Goal: Transaction & Acquisition: Purchase product/service

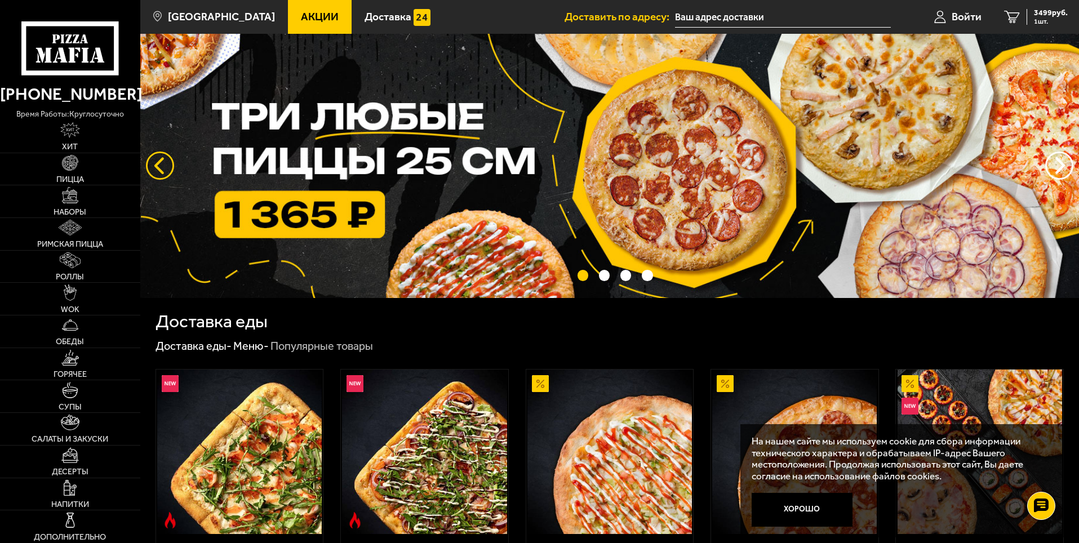
click at [157, 169] on button "следующий" at bounding box center [160, 166] width 28 height 28
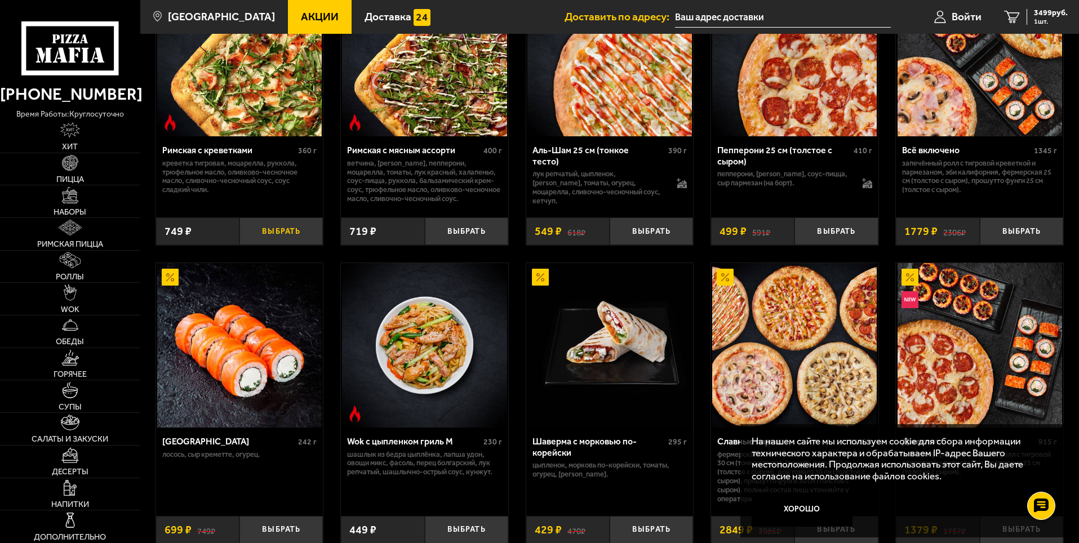
scroll to position [507, 0]
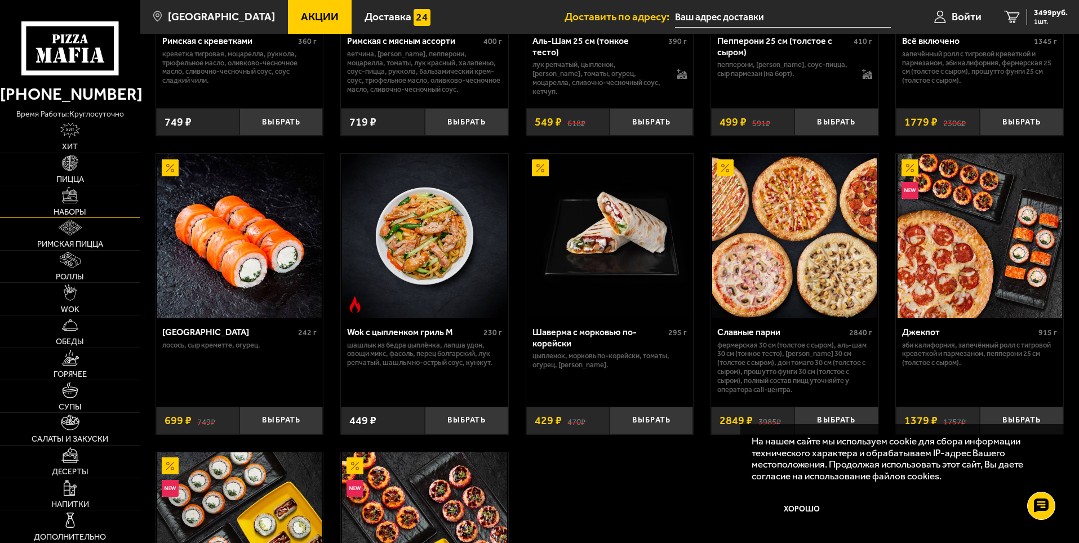
click at [77, 208] on span "Наборы" at bounding box center [70, 212] width 33 height 8
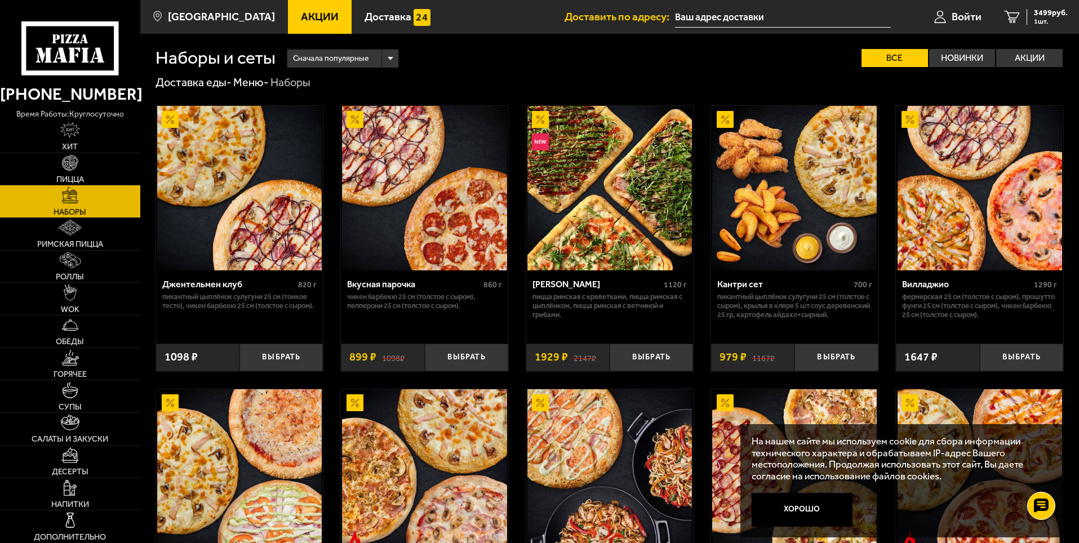
click at [313, 60] on span "Сначала популярные" at bounding box center [330, 58] width 75 height 21
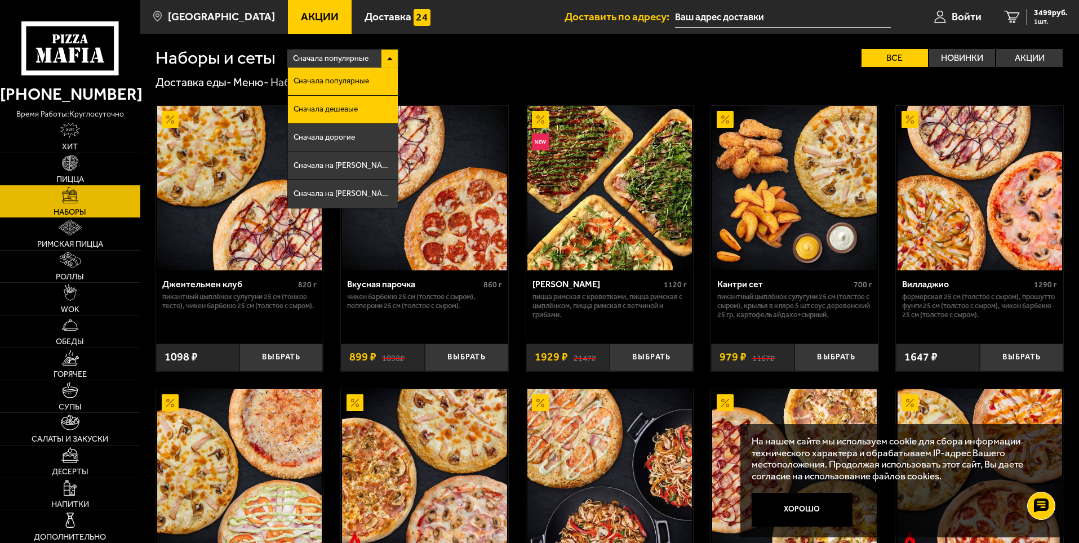
click at [331, 103] on li "Сначала дешевые" at bounding box center [343, 110] width 110 height 28
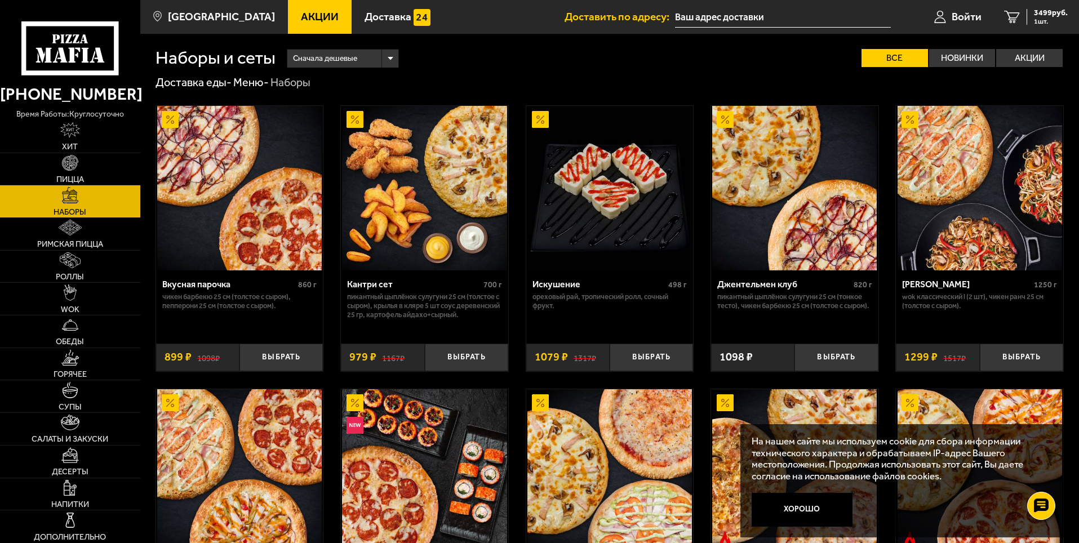
click at [324, 57] on span "Сначала дешевые" at bounding box center [325, 58] width 64 height 21
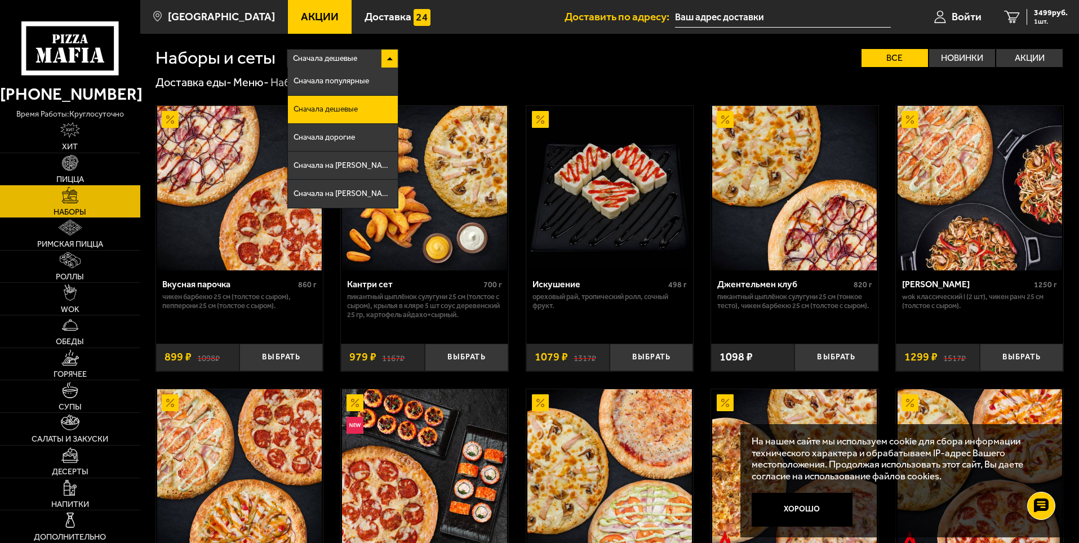
click at [324, 57] on span "Сначала дешевые" at bounding box center [325, 58] width 64 height 21
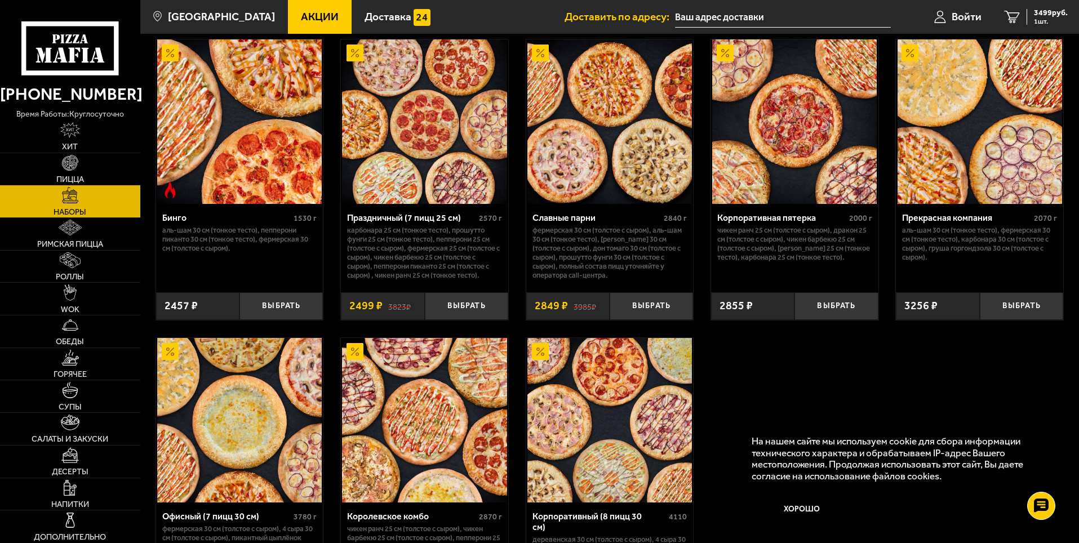
scroll to position [1464, 0]
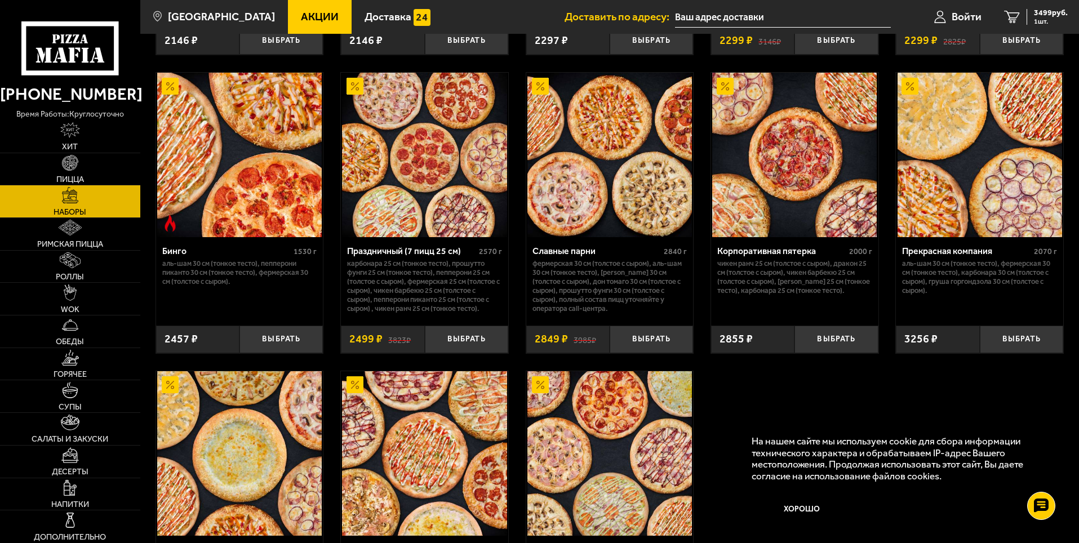
click at [667, 166] on img at bounding box center [609, 155] width 164 height 164
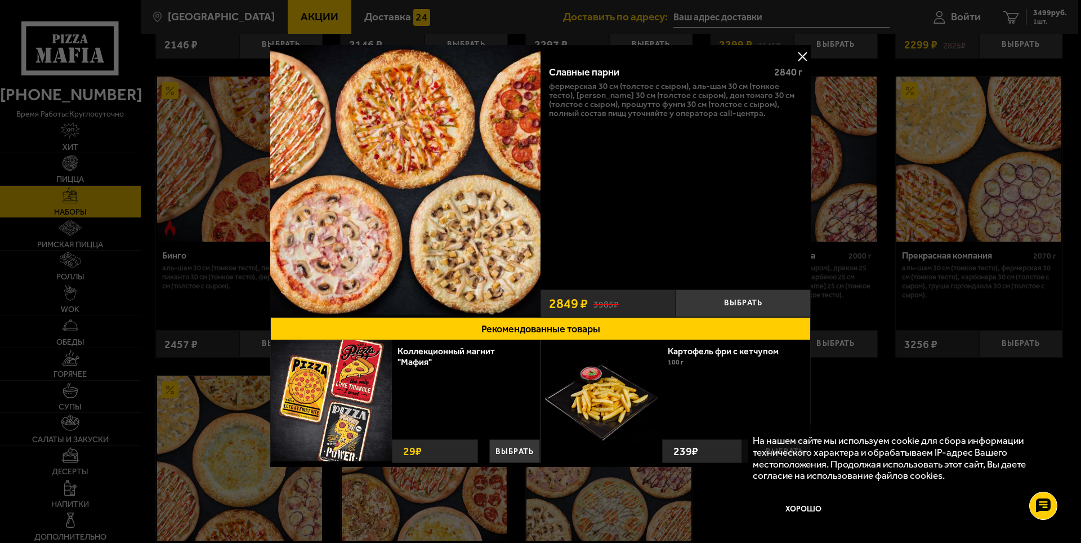
click at [799, 59] on button at bounding box center [802, 56] width 17 height 17
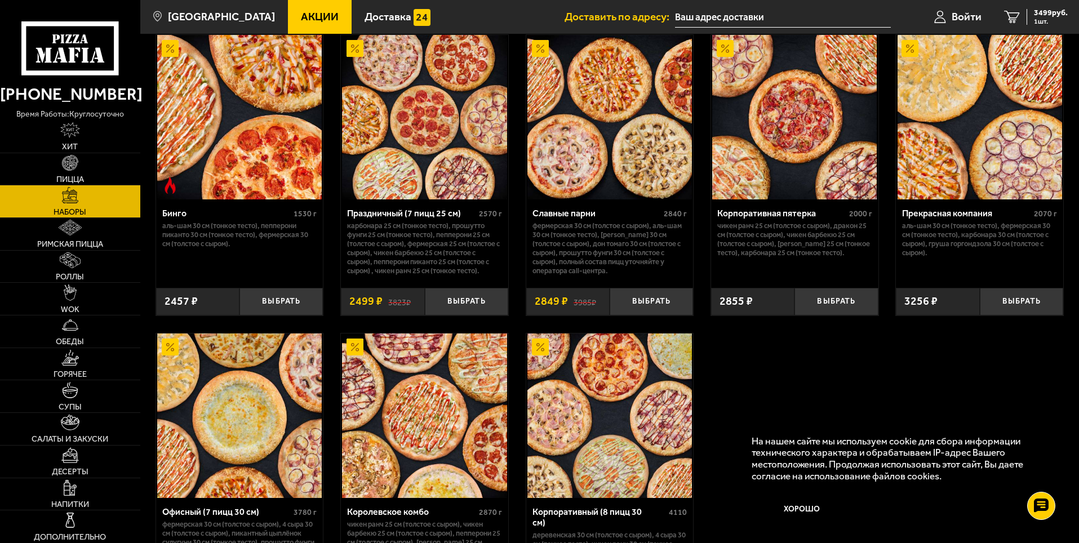
scroll to position [1408, 0]
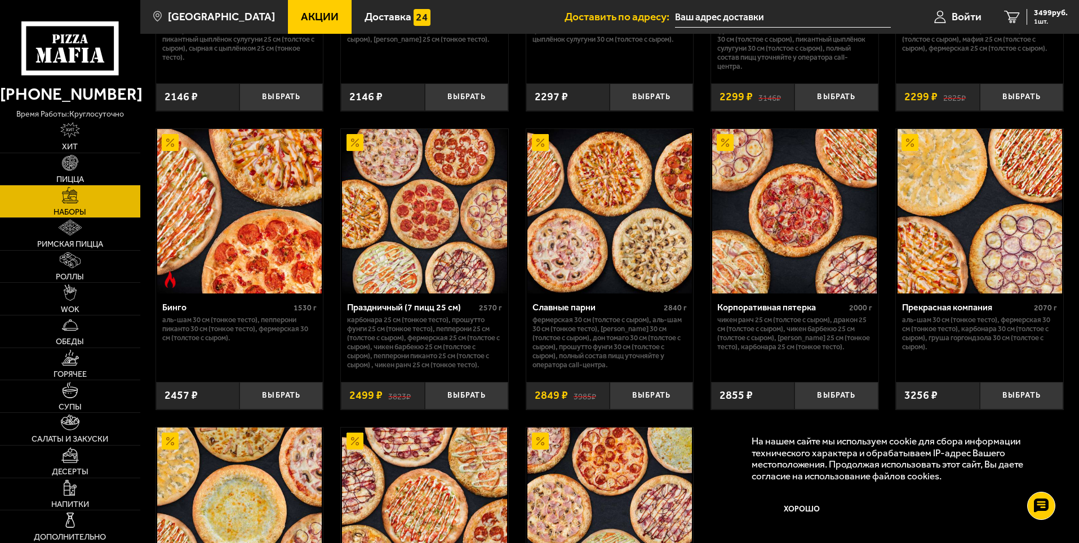
click at [623, 251] on img at bounding box center [609, 211] width 164 height 164
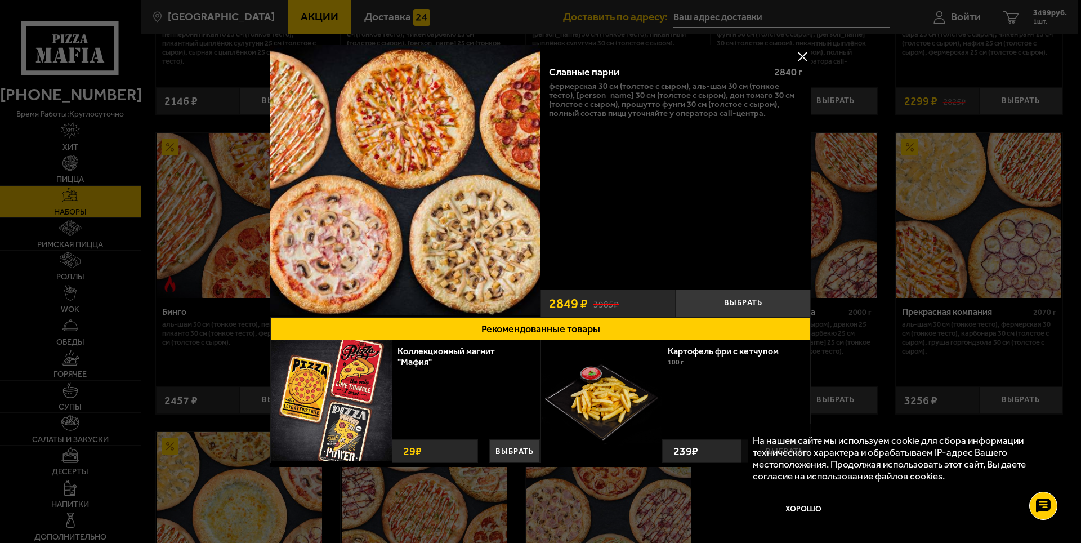
click at [801, 57] on button at bounding box center [802, 56] width 17 height 17
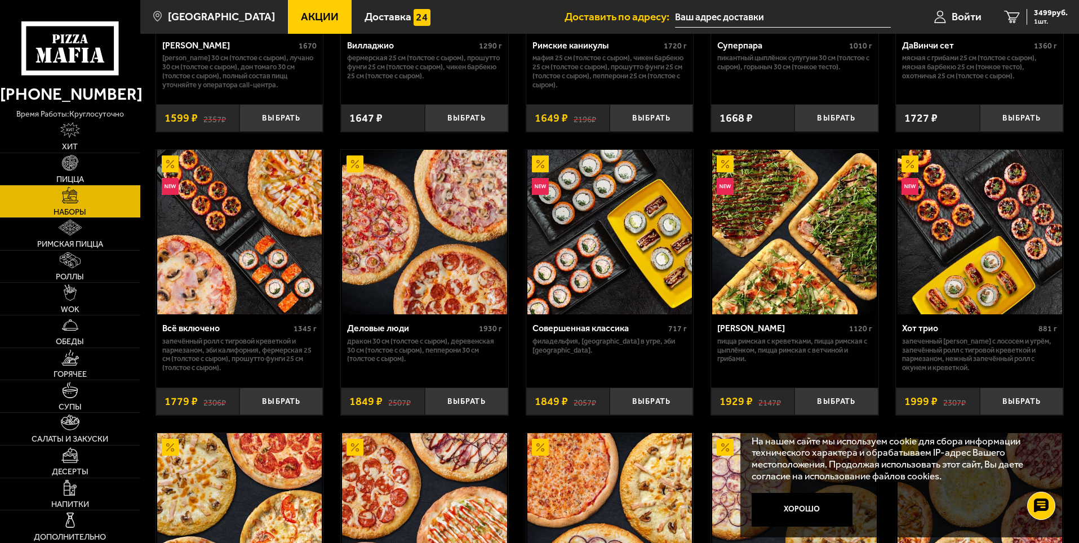
scroll to position [1087, 0]
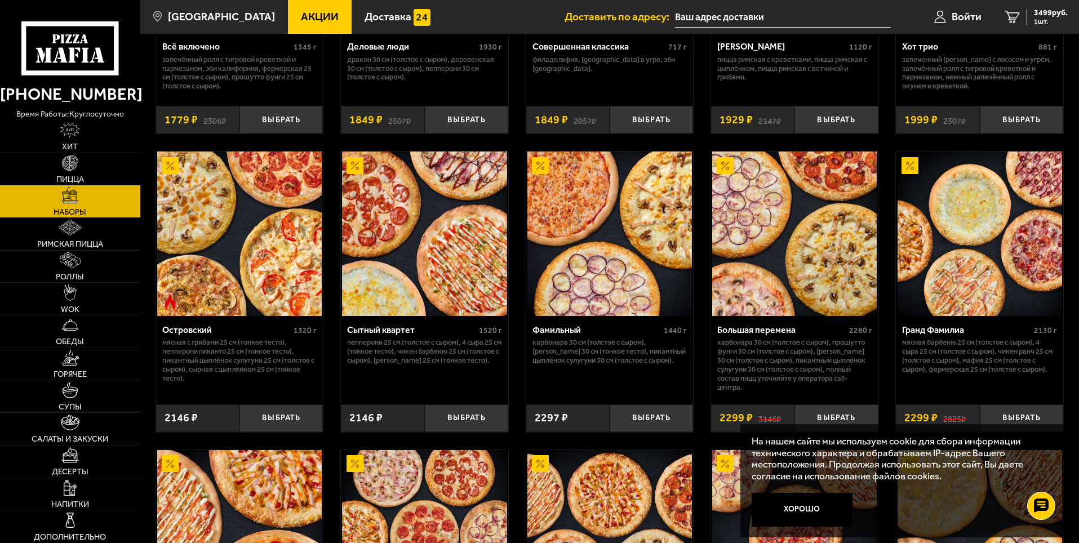
click at [434, 300] on img at bounding box center [424, 234] width 164 height 164
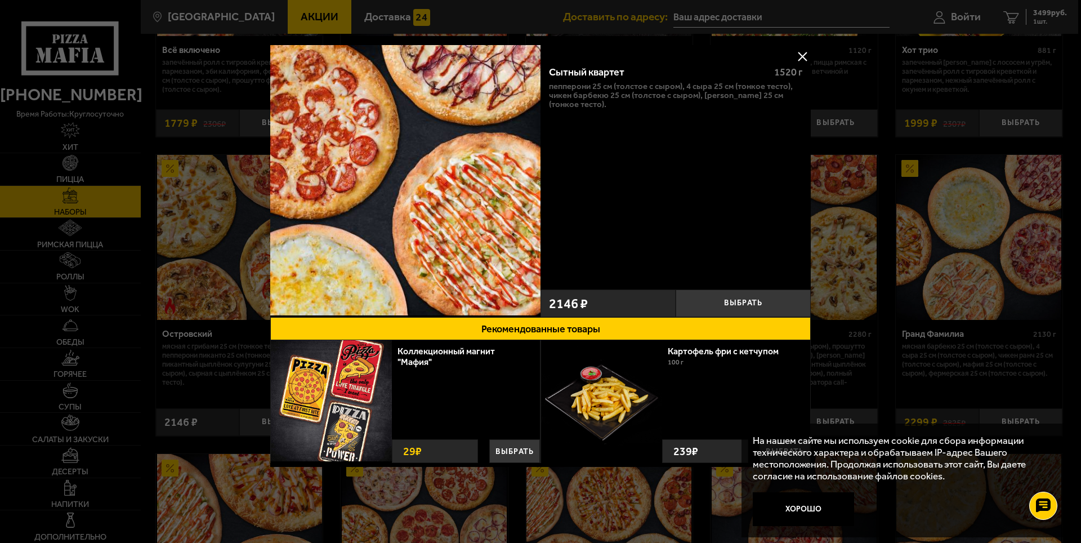
click at [802, 52] on button at bounding box center [802, 56] width 17 height 17
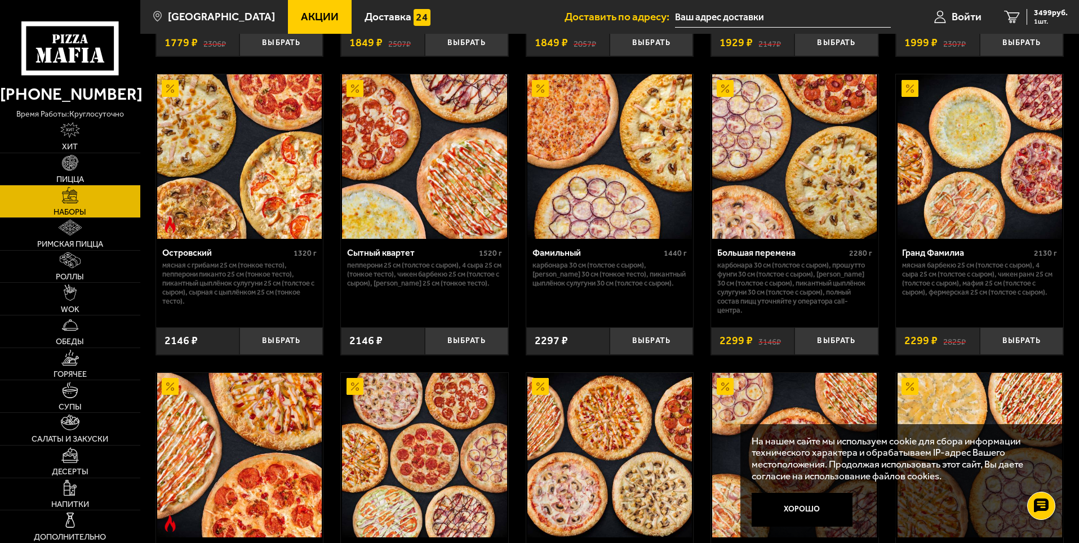
scroll to position [1183, 0]
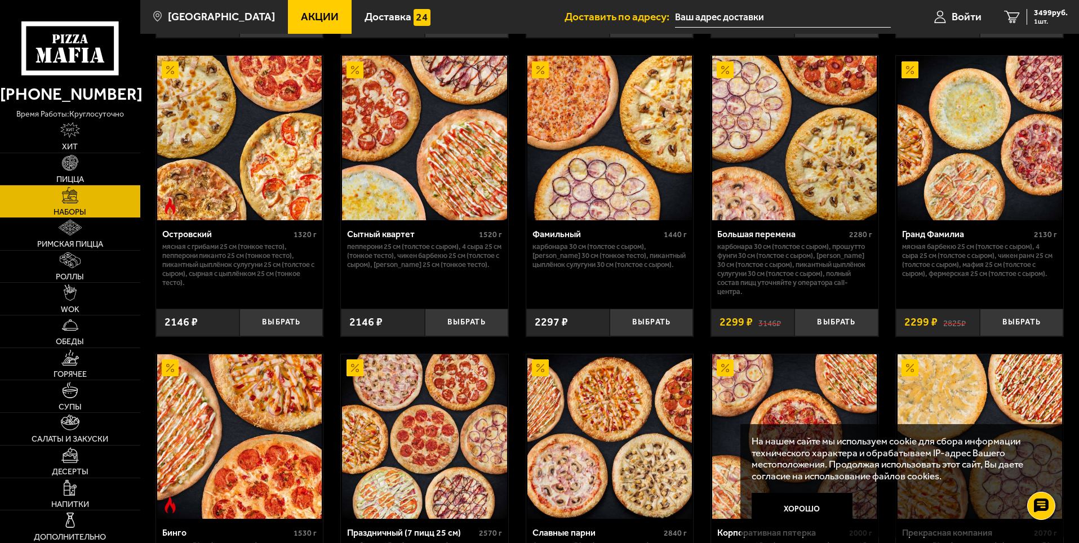
click at [996, 220] on img at bounding box center [979, 138] width 164 height 164
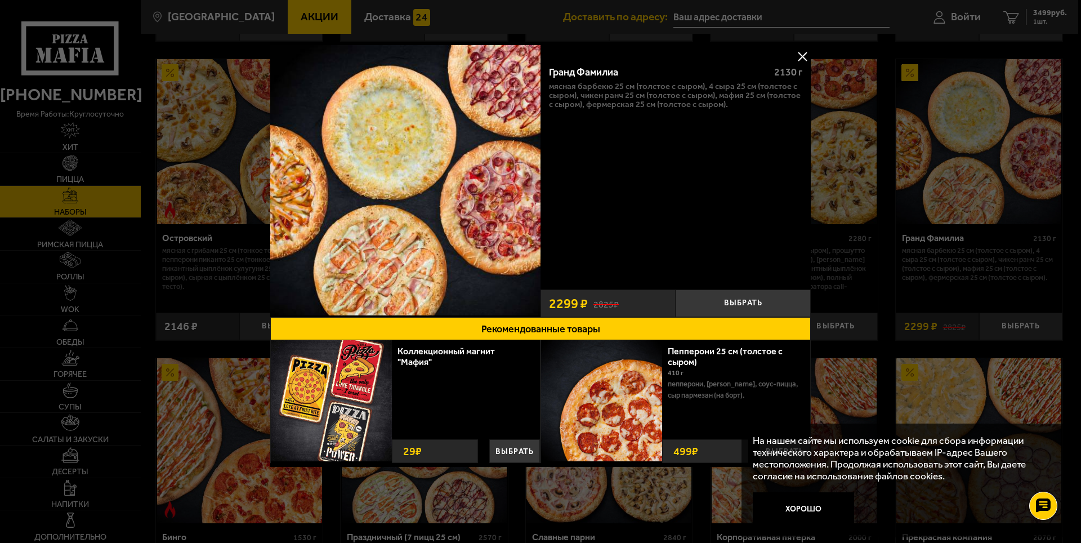
click at [802, 53] on button at bounding box center [802, 56] width 17 height 17
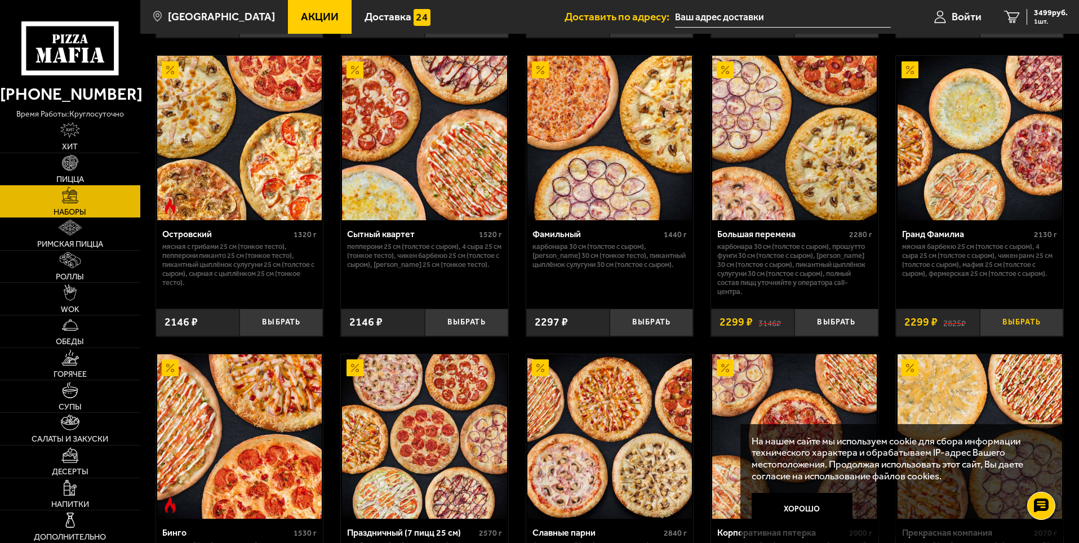
click at [1018, 336] on button "Выбрать" at bounding box center [1020, 323] width 83 height 28
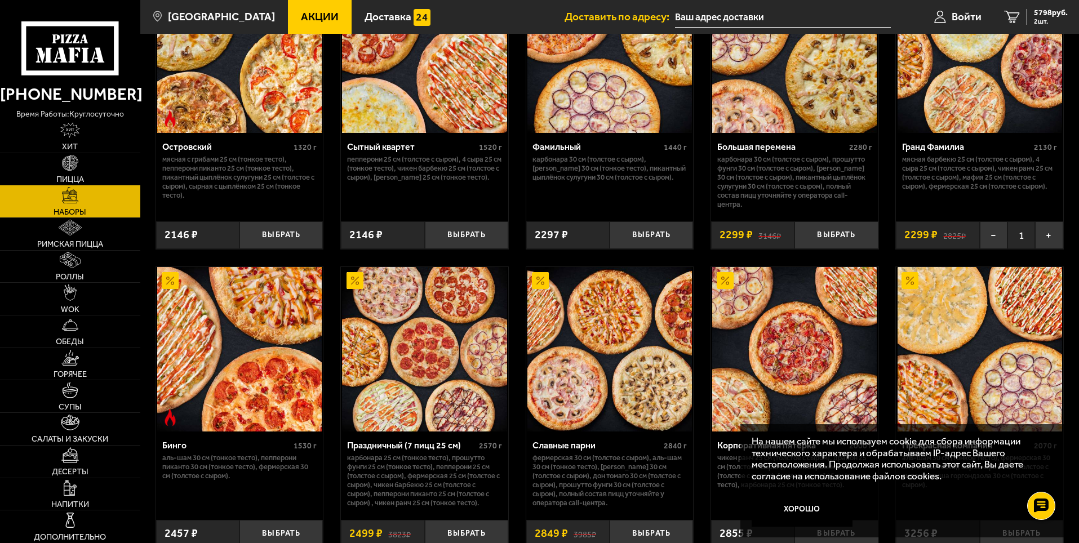
scroll to position [1295, 0]
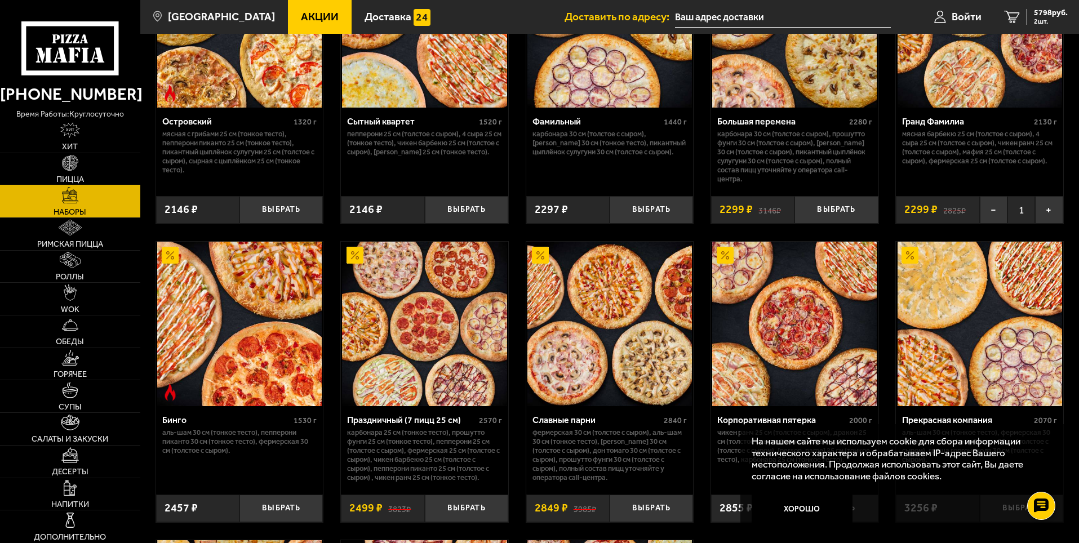
click at [82, 177] on span "Пицца" at bounding box center [70, 179] width 28 height 8
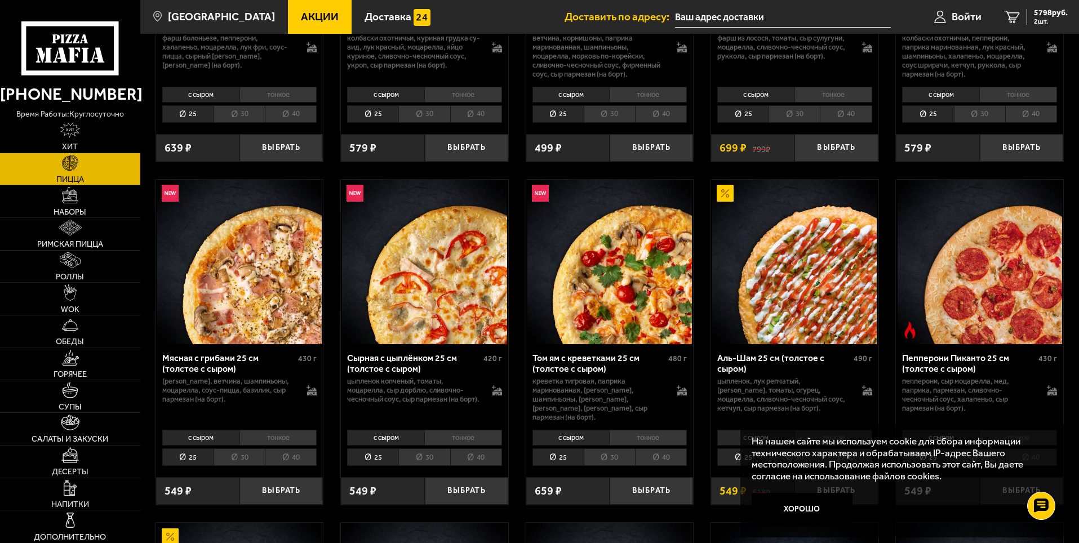
scroll to position [394, 0]
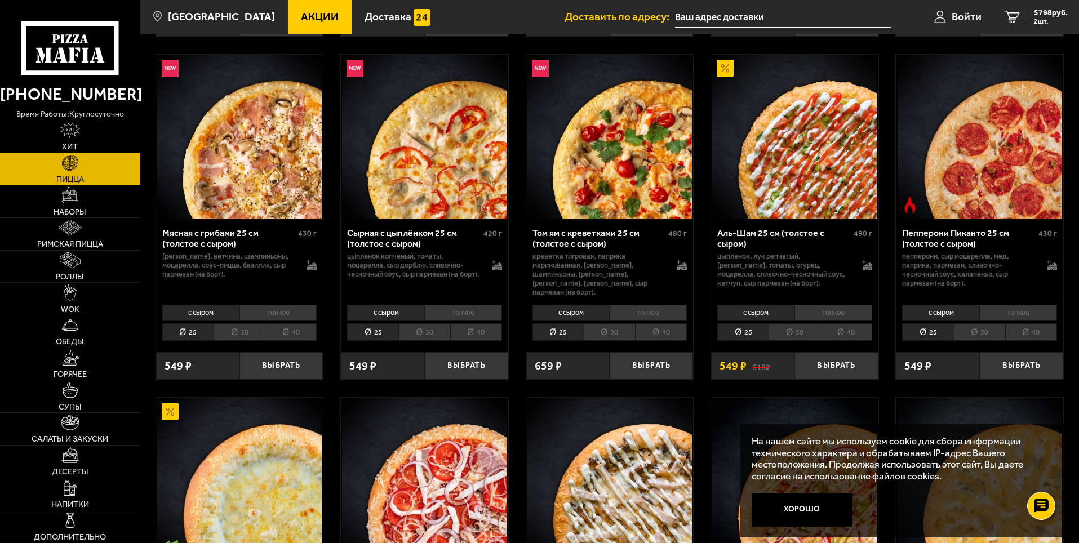
click at [813, 306] on li "тонкое" at bounding box center [833, 313] width 78 height 16
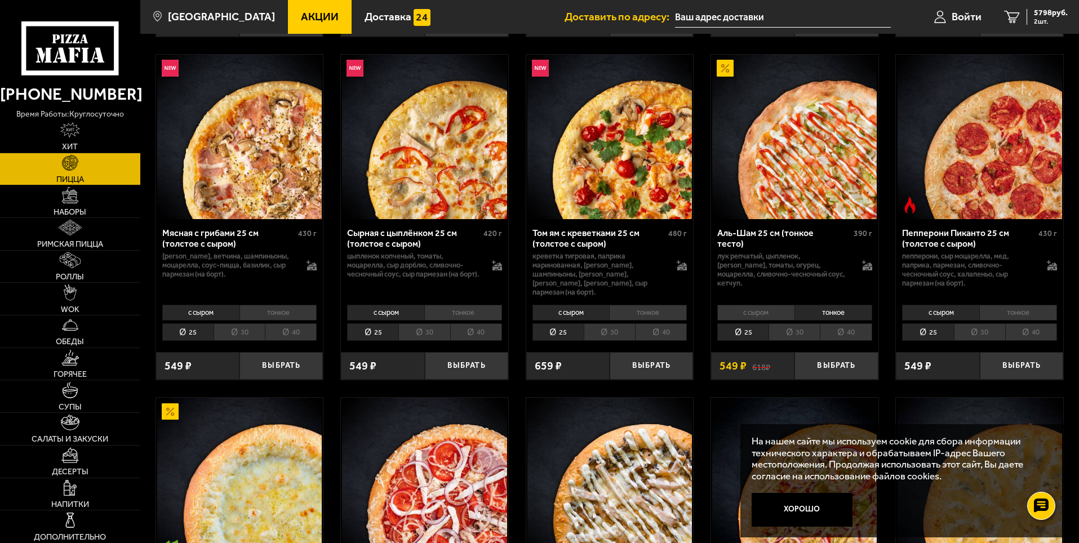
click at [786, 326] on li "30" at bounding box center [793, 331] width 51 height 17
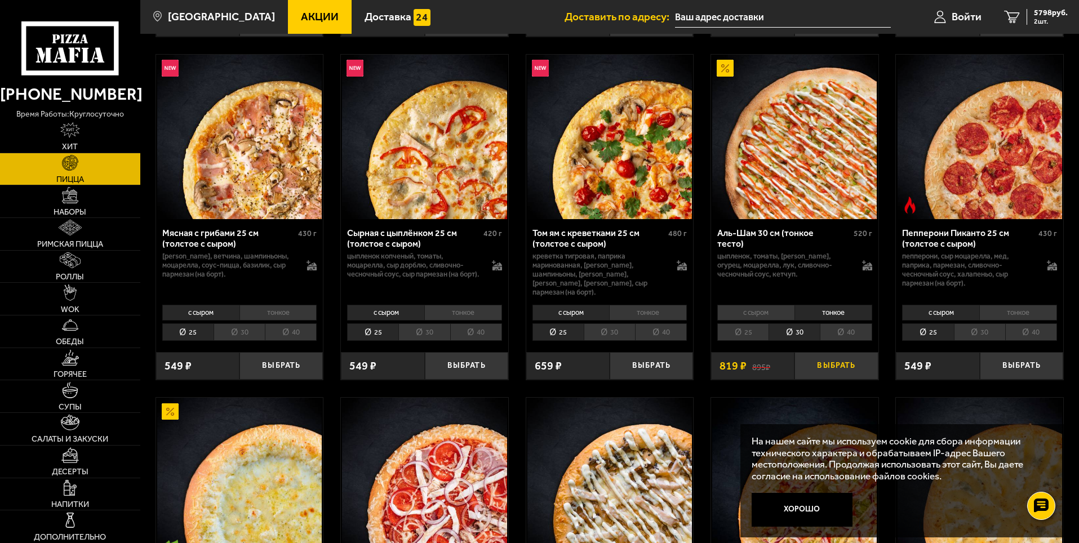
click at [839, 358] on button "Выбрать" at bounding box center [835, 366] width 83 height 28
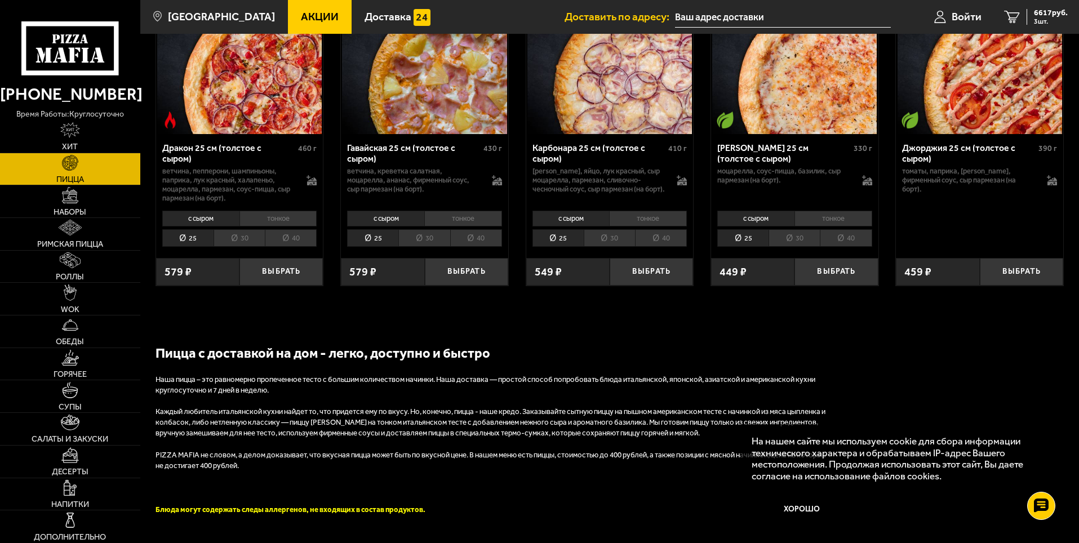
scroll to position [2084, 0]
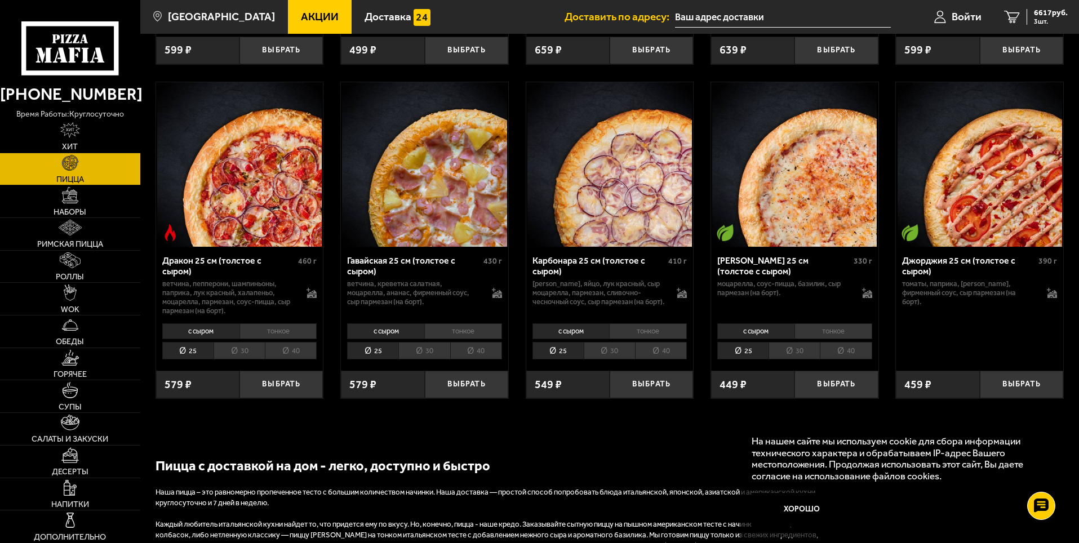
click at [824, 335] on li "тонкое" at bounding box center [833, 331] width 78 height 16
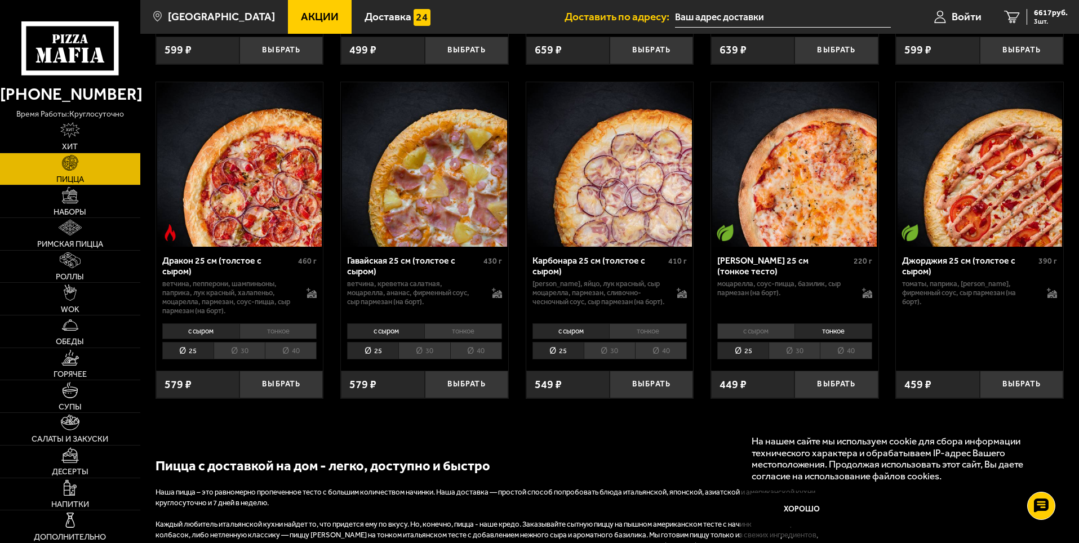
click at [812, 357] on li "30" at bounding box center [793, 350] width 51 height 17
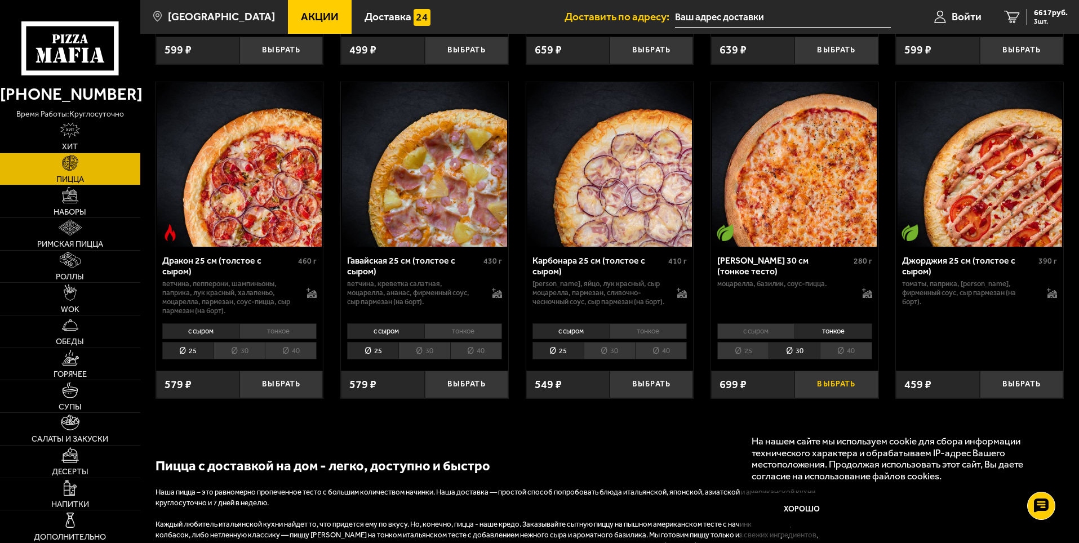
click at [812, 389] on button "Выбрать" at bounding box center [835, 385] width 83 height 28
click at [1042, 11] on span "7316 руб." at bounding box center [1051, 13] width 34 height 8
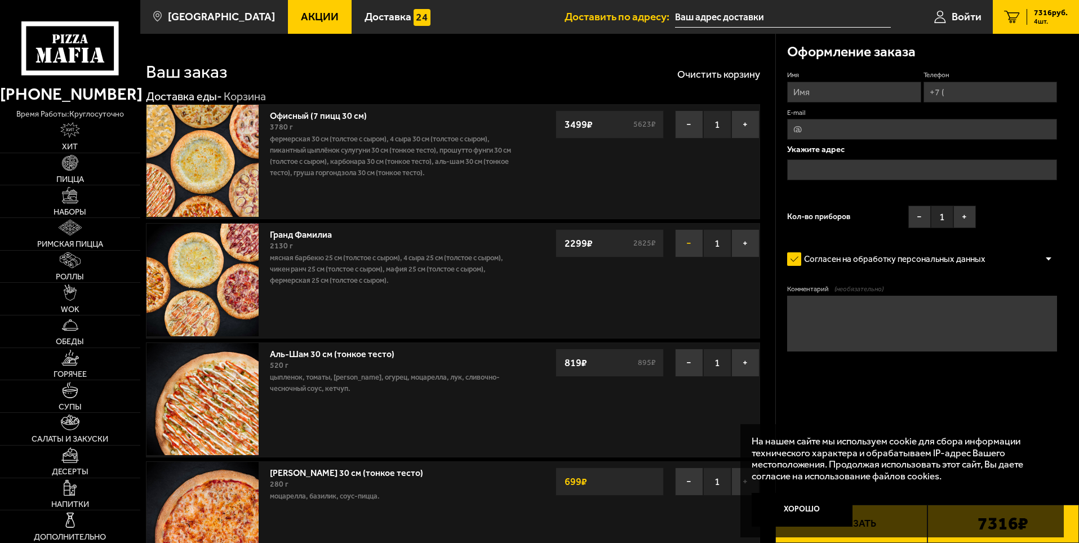
click at [690, 241] on button "−" at bounding box center [689, 243] width 28 height 28
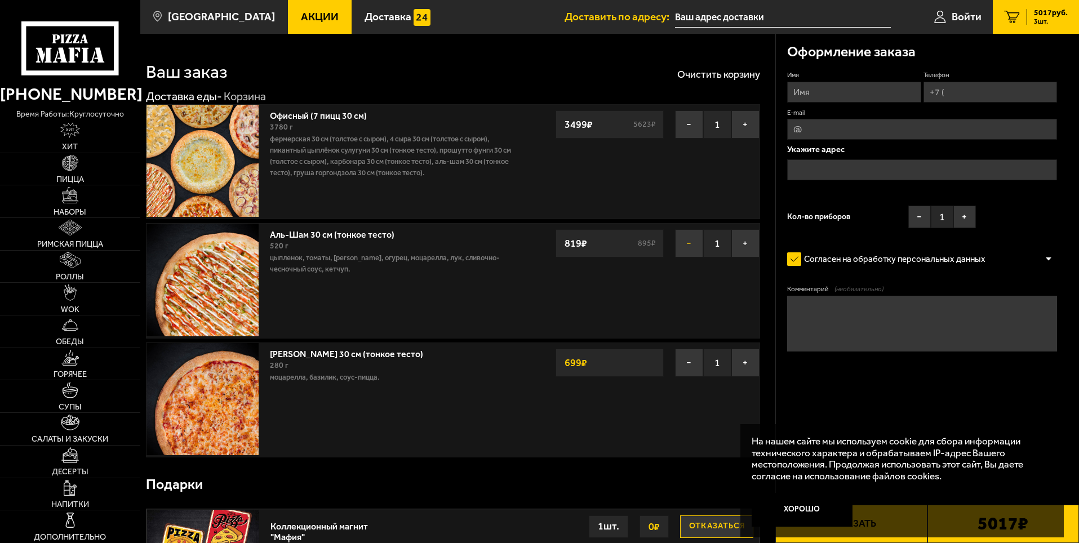
click at [691, 248] on button "−" at bounding box center [689, 243] width 28 height 28
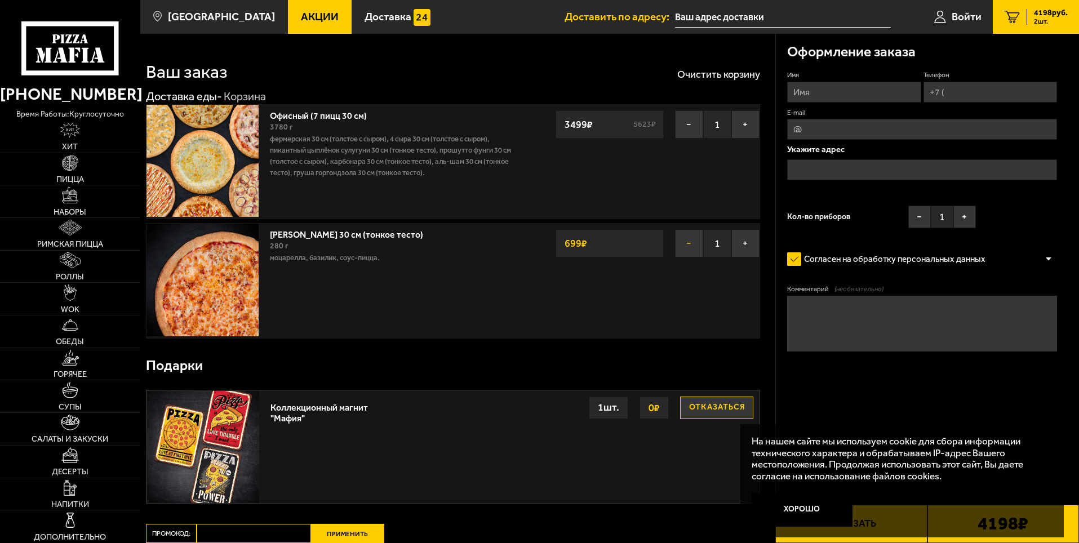
click at [685, 252] on button "−" at bounding box center [689, 243] width 28 height 28
